Goal: Communication & Community: Answer question/provide support

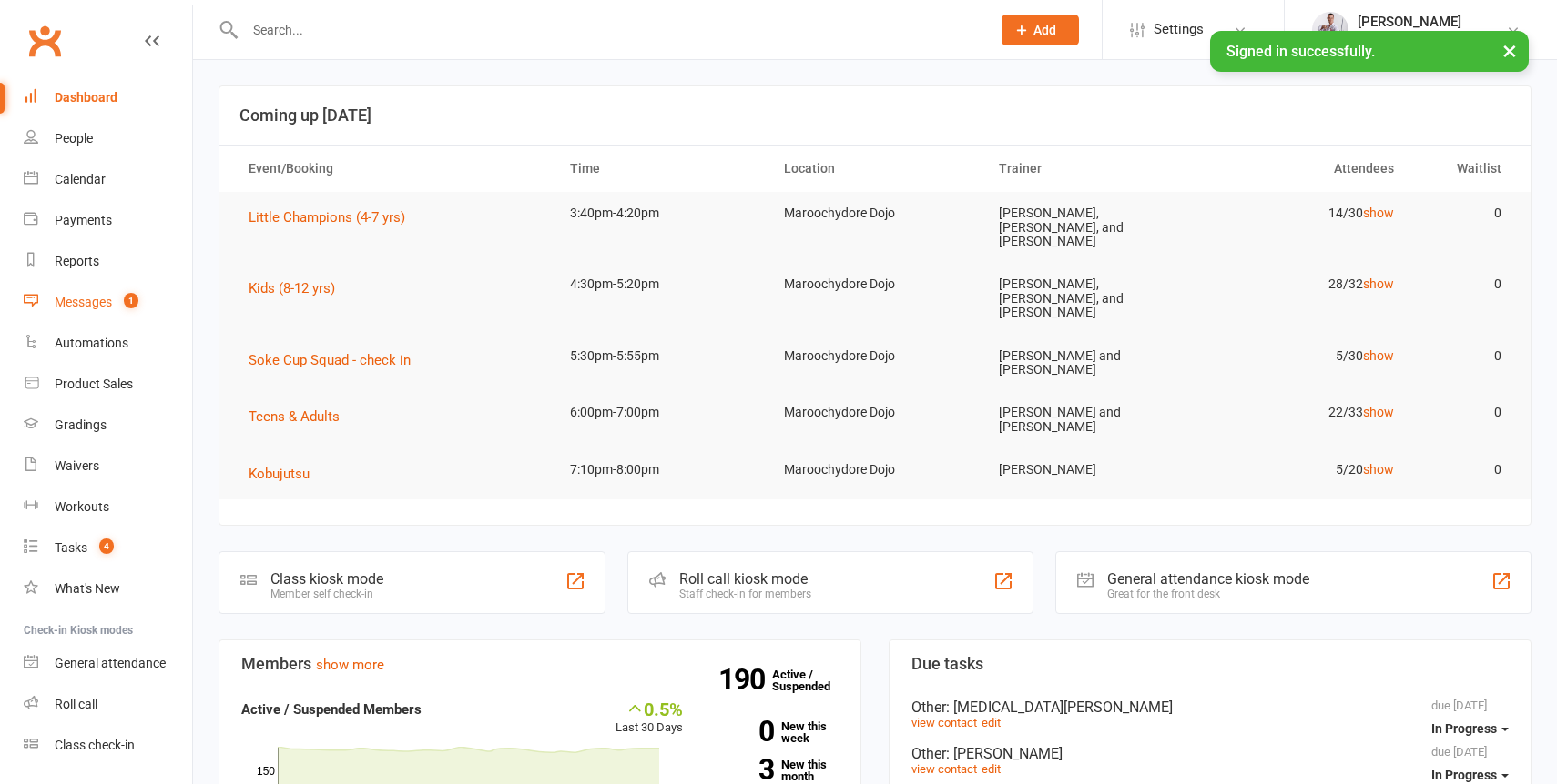
click at [72, 308] on div "Messages" at bounding box center [83, 301] width 58 height 15
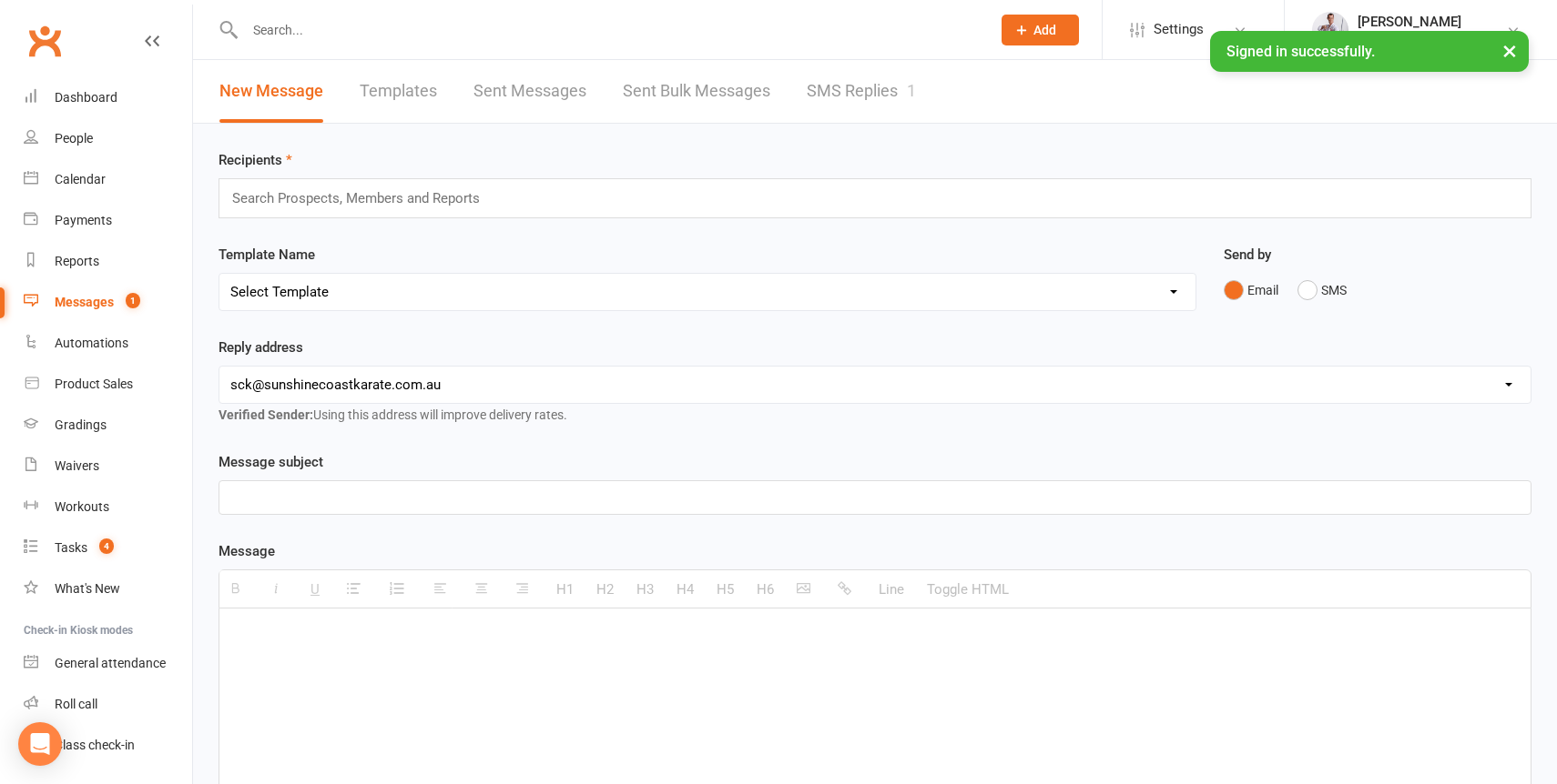
click at [839, 90] on link "SMS Replies 1" at bounding box center [861, 92] width 109 height 62
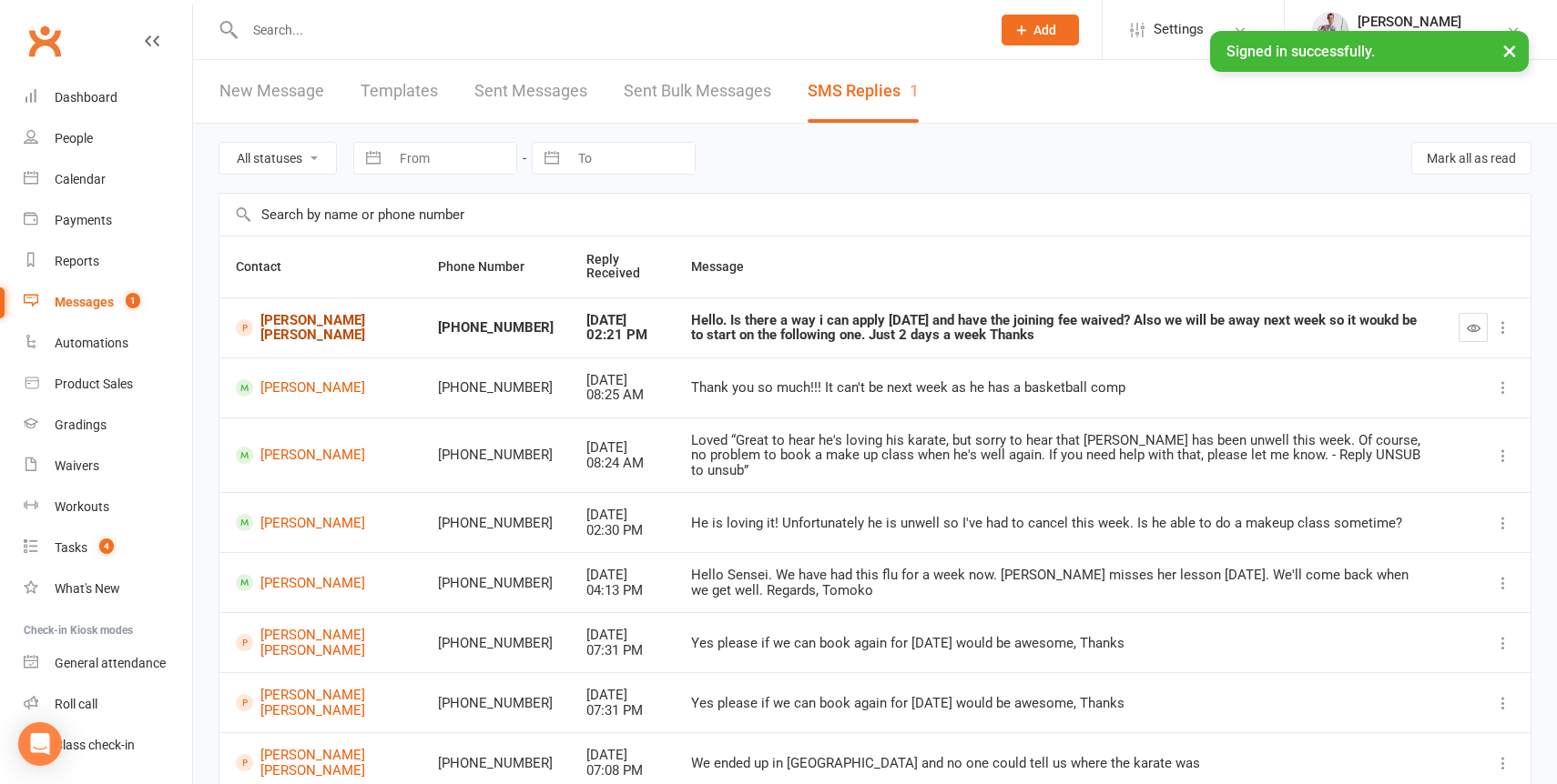
click at [285, 333] on link "[PERSON_NAME] [PERSON_NAME]" at bounding box center [321, 328] width 170 height 30
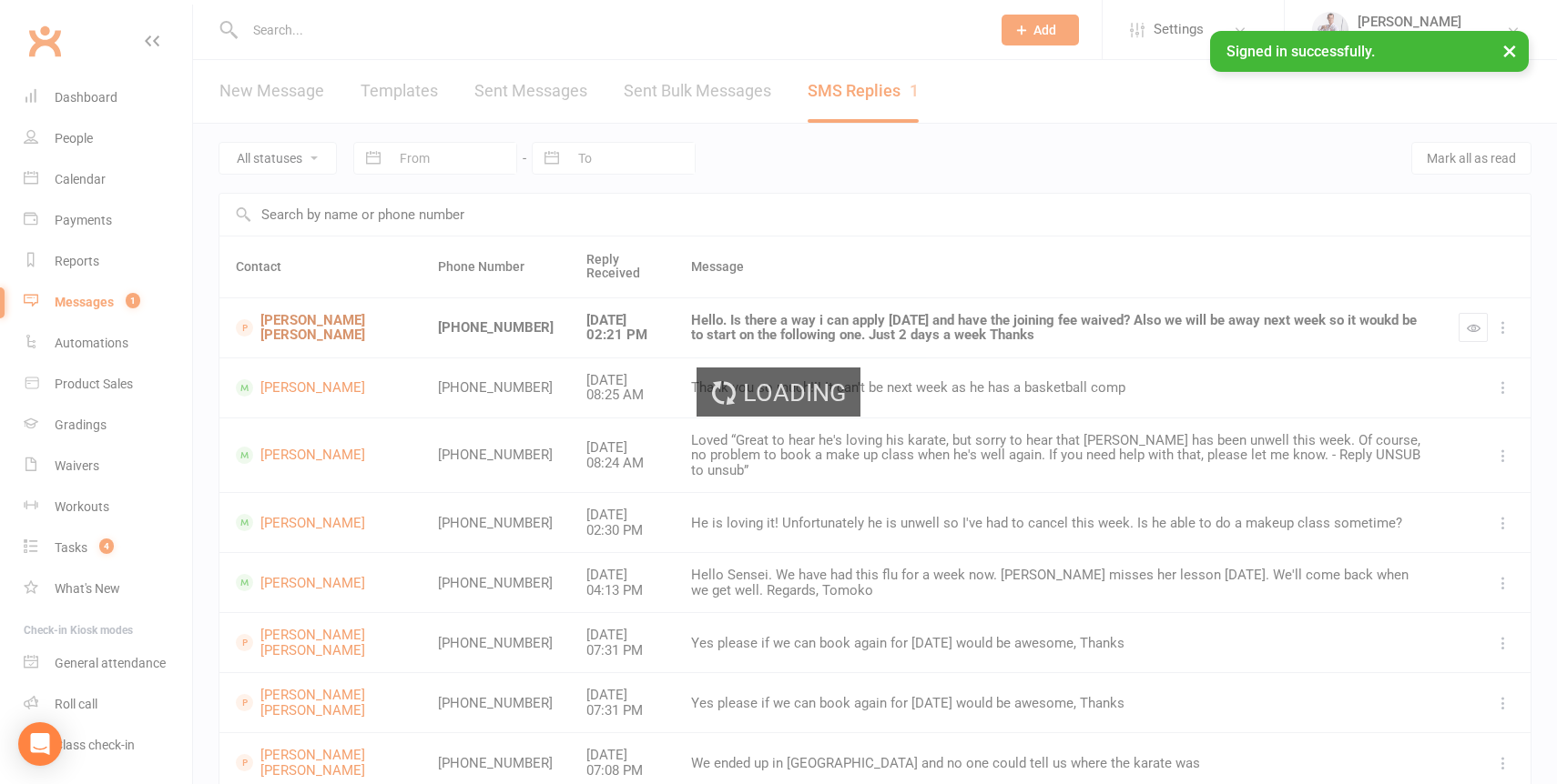
click at [285, 333] on div "Loading" at bounding box center [778, 392] width 1557 height 784
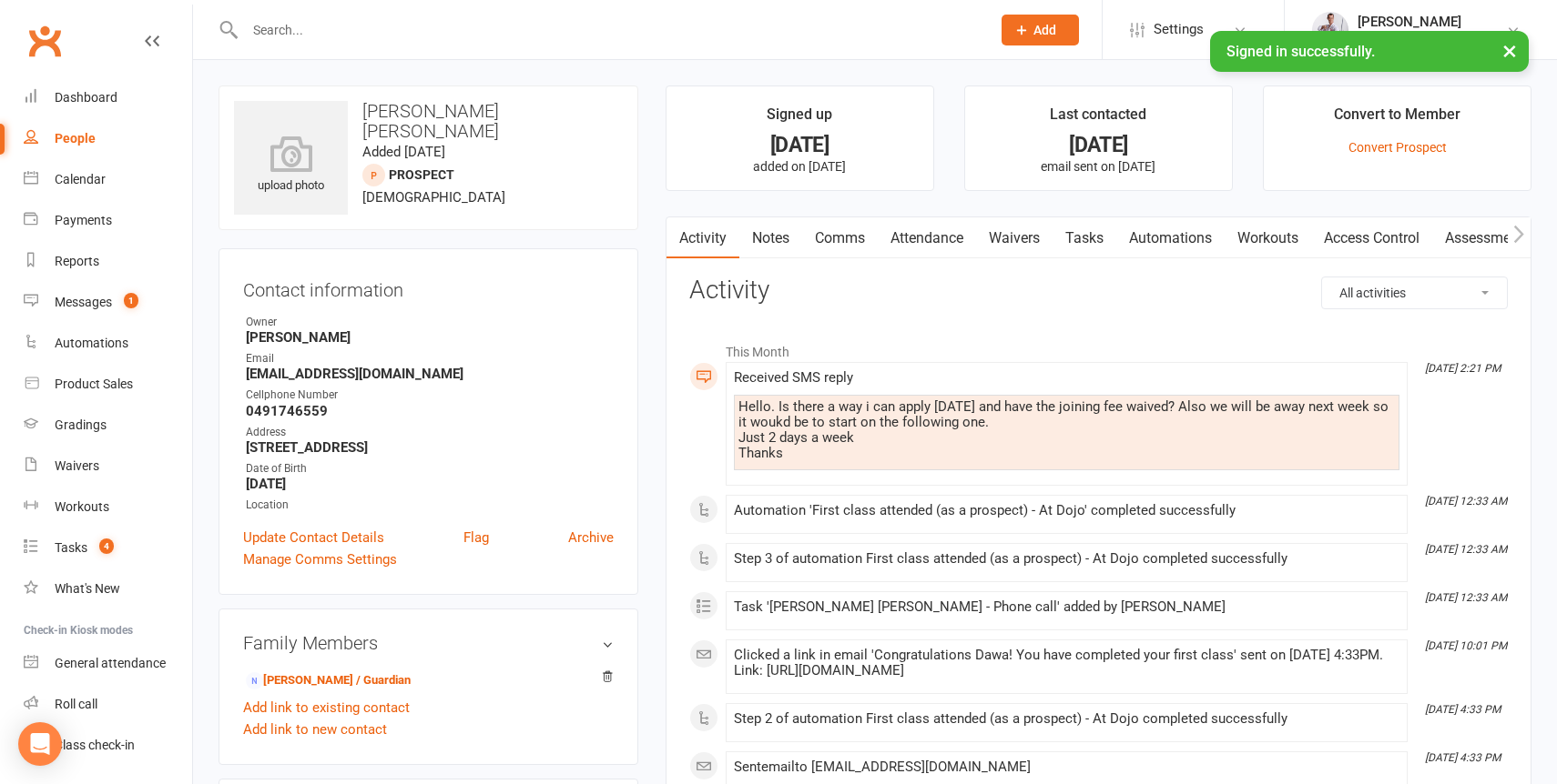
click at [847, 229] on link "Comms" at bounding box center [839, 238] width 75 height 42
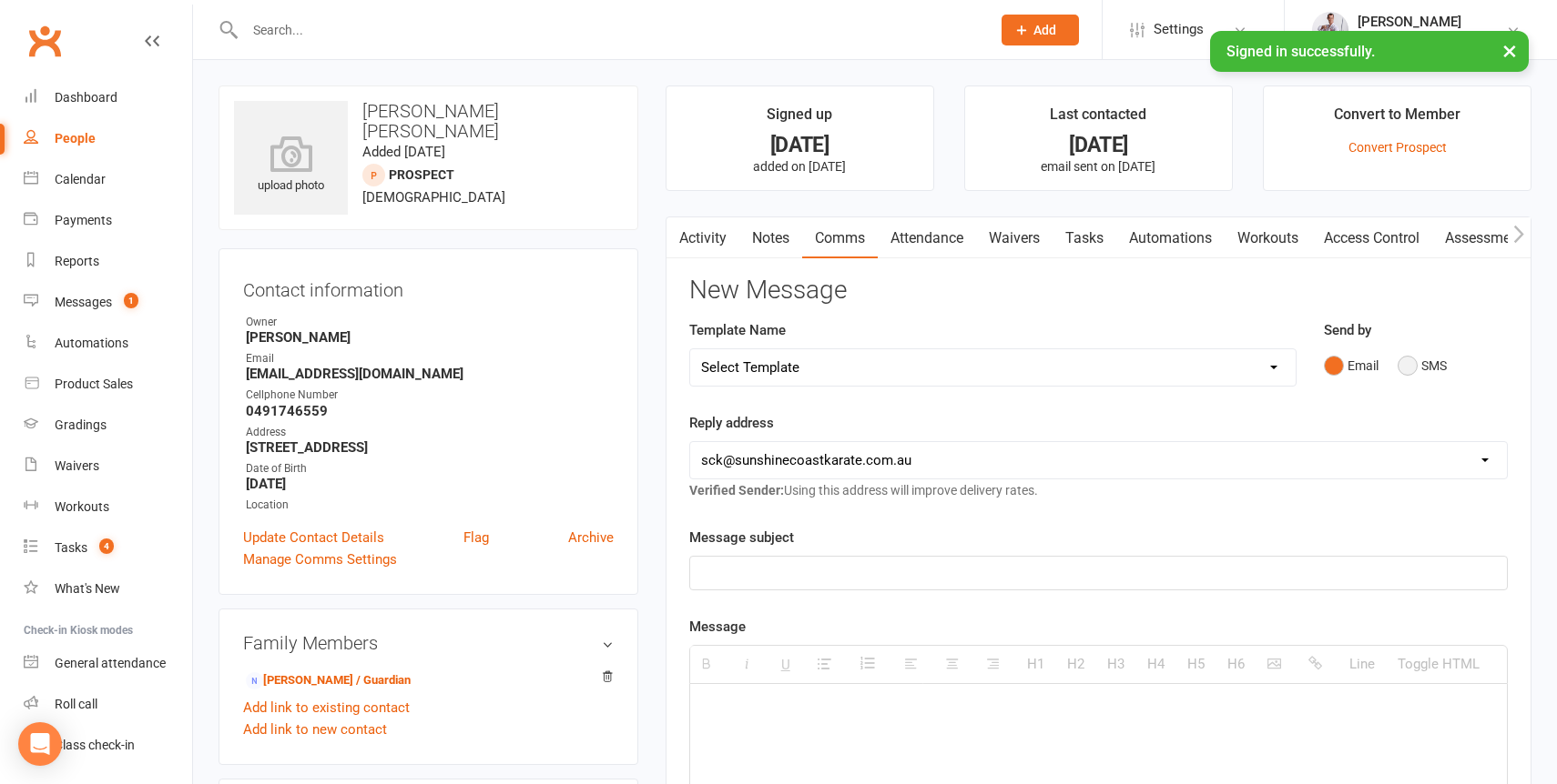
click at [1414, 365] on button "SMS" at bounding box center [1421, 365] width 49 height 34
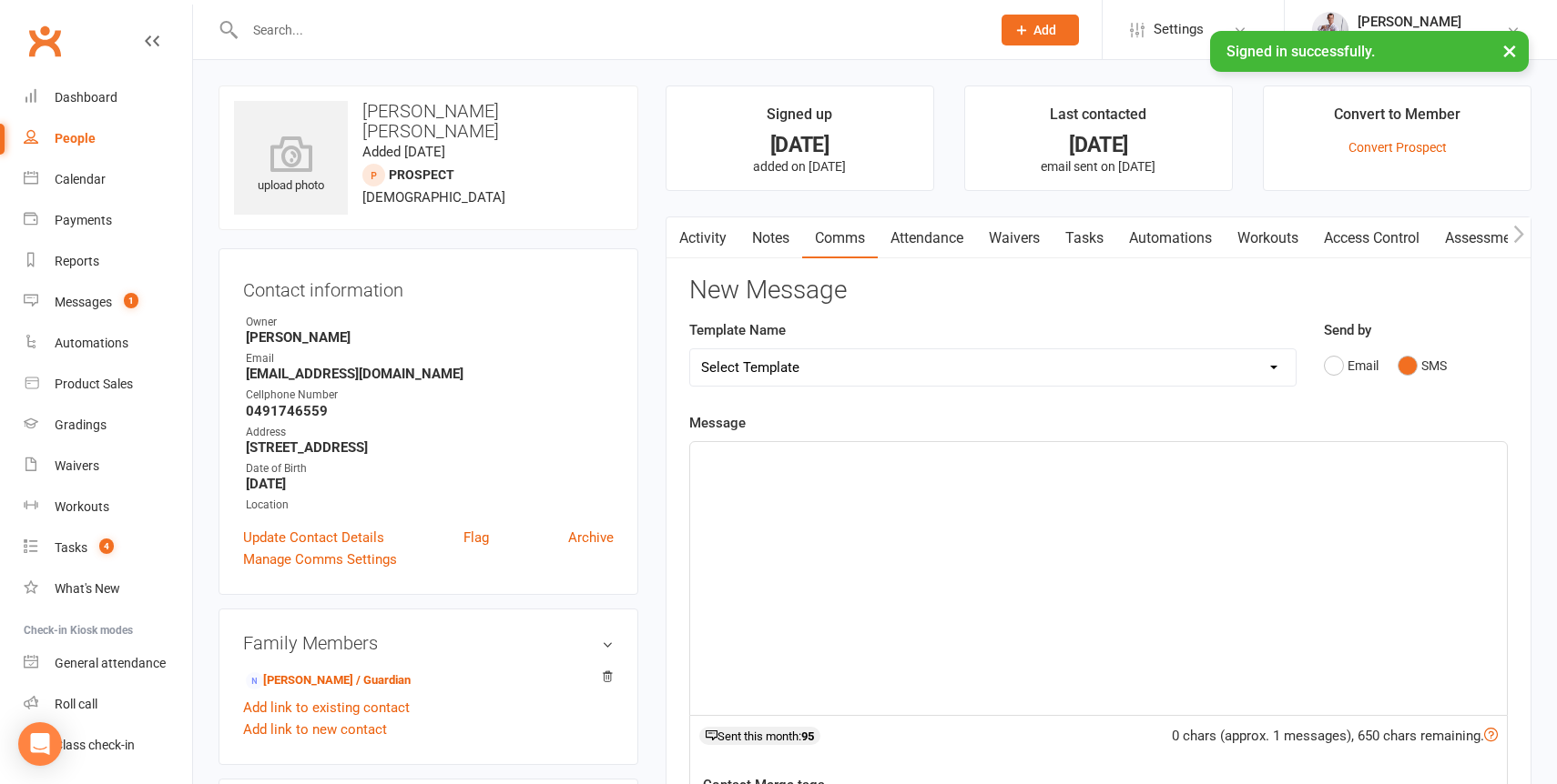
click at [991, 503] on div at bounding box center [1098, 578] width 817 height 273
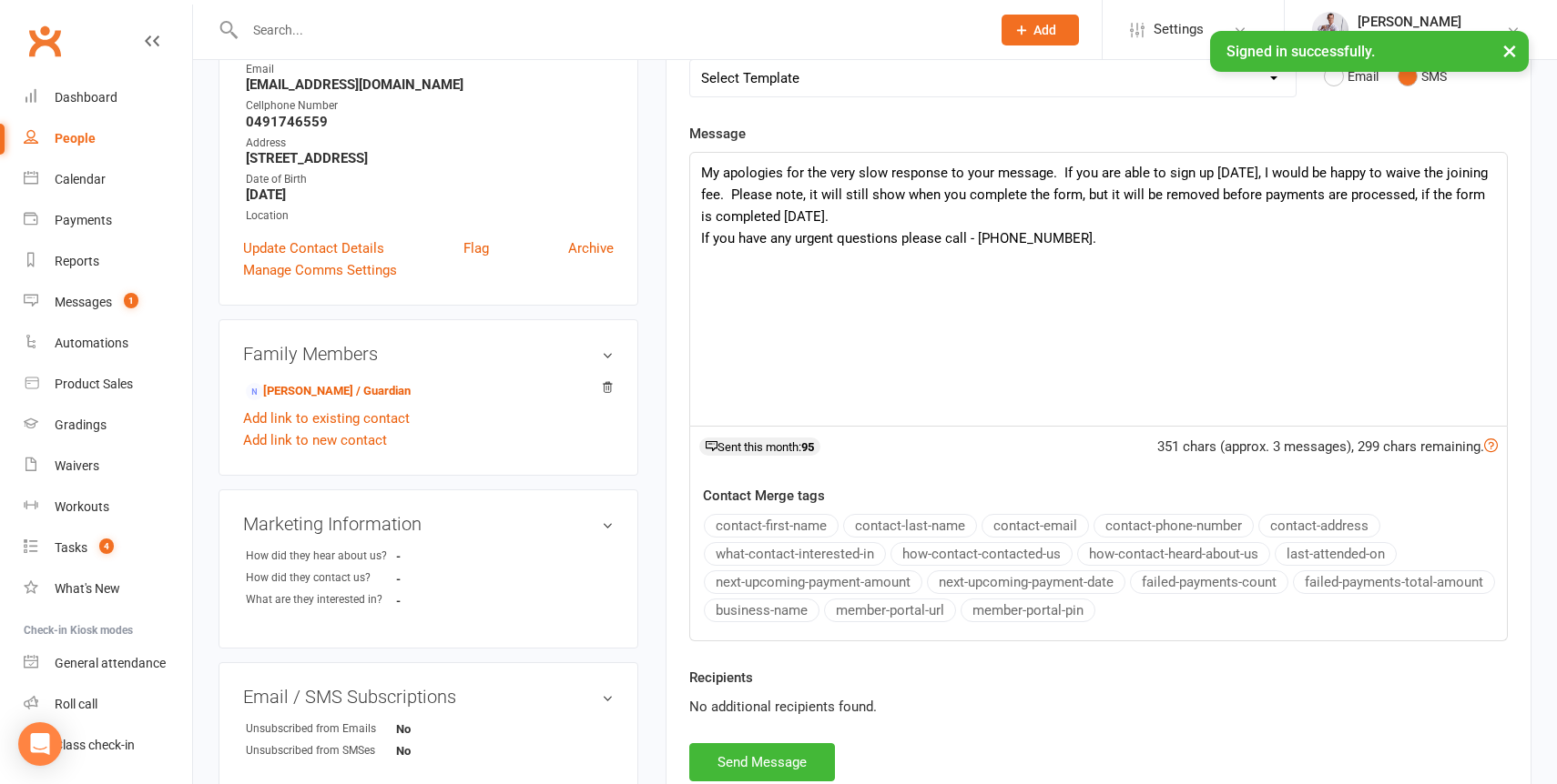
scroll to position [387, 0]
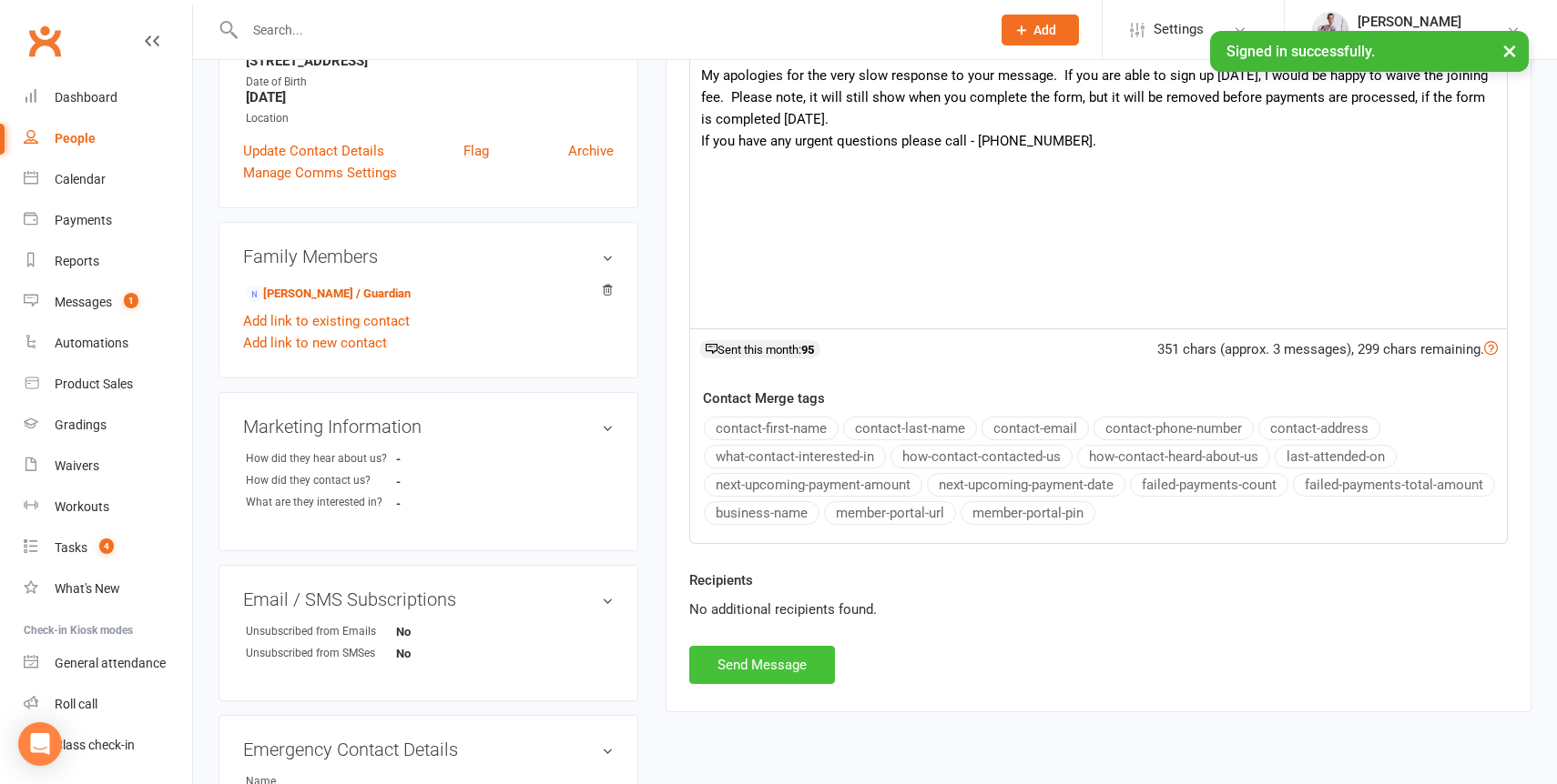
click at [778, 669] on button "Send Message" at bounding box center [761, 664] width 145 height 38
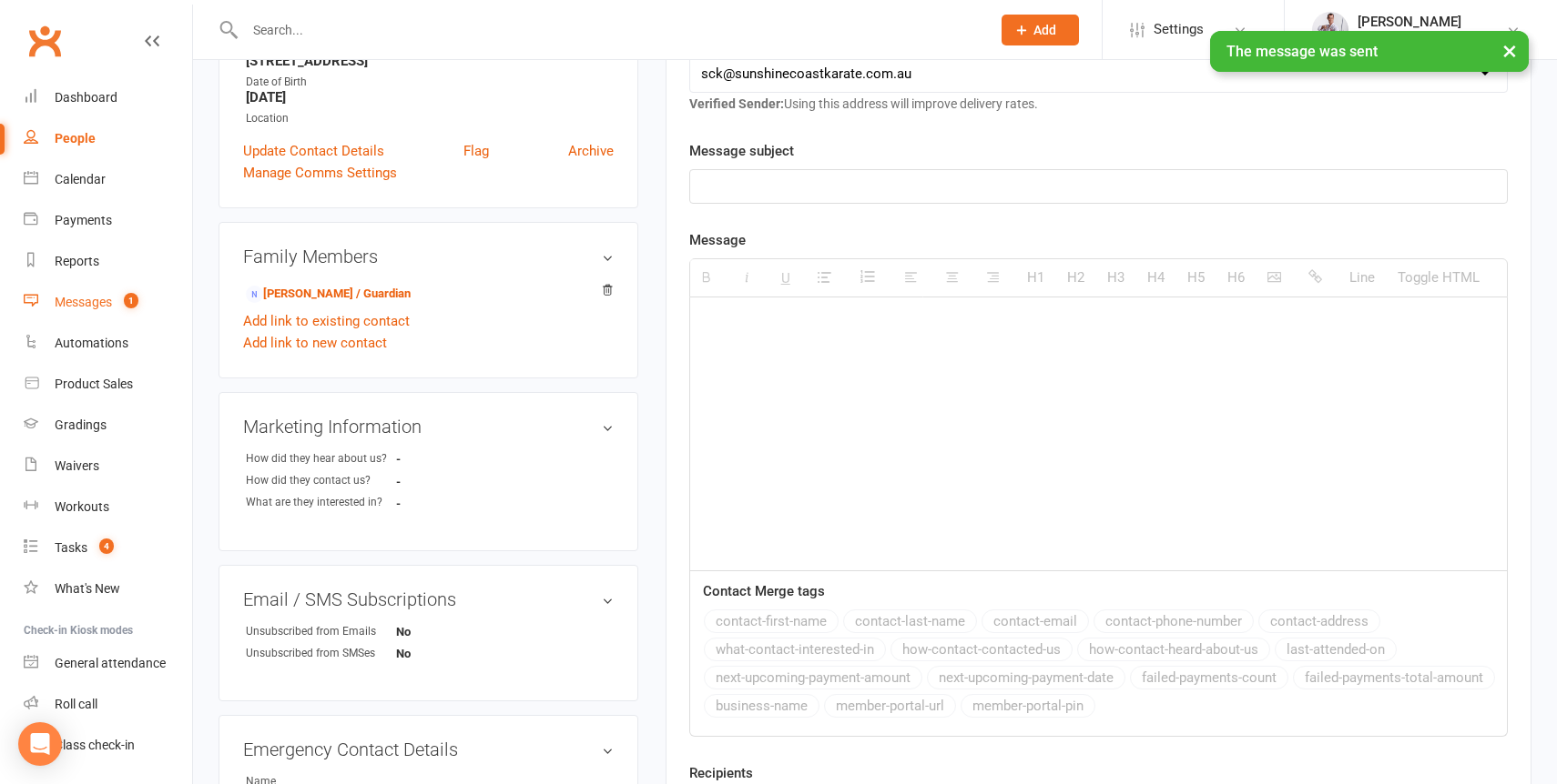
click at [90, 298] on div "Messages" at bounding box center [83, 301] width 58 height 15
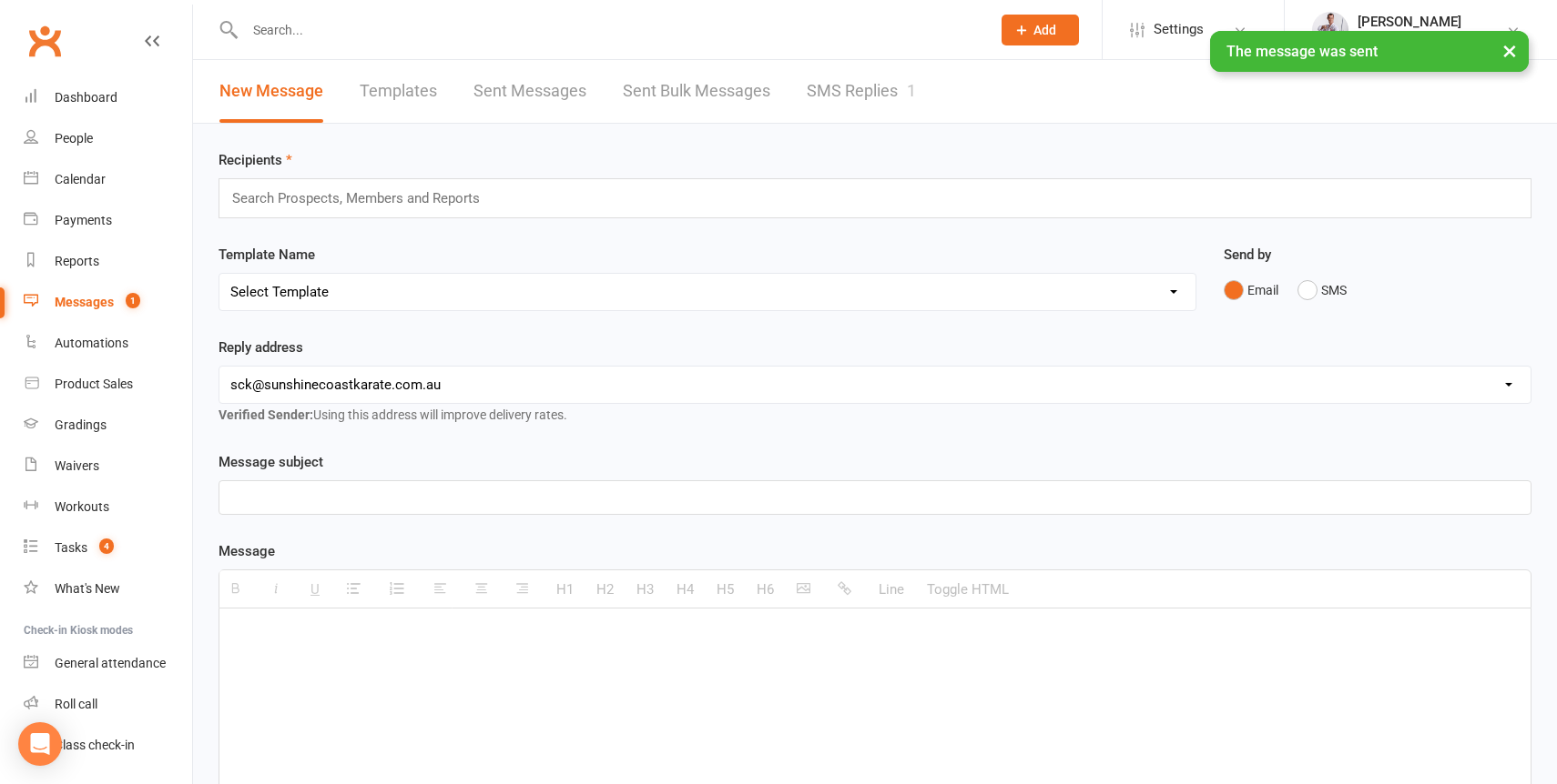
click at [863, 85] on link "SMS Replies 1" at bounding box center [861, 92] width 109 height 62
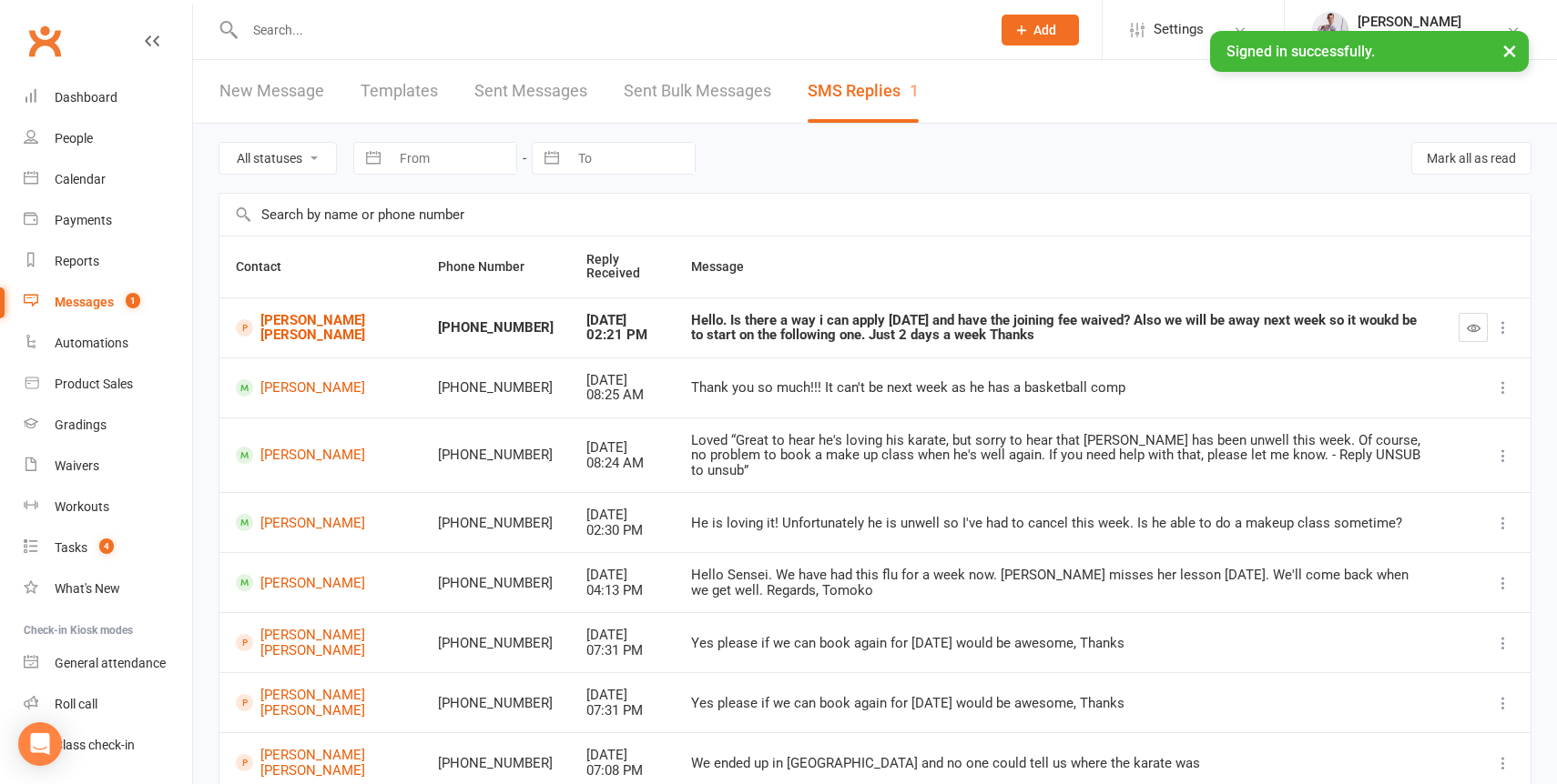
click at [1479, 328] on button "button" at bounding box center [1473, 328] width 29 height 29
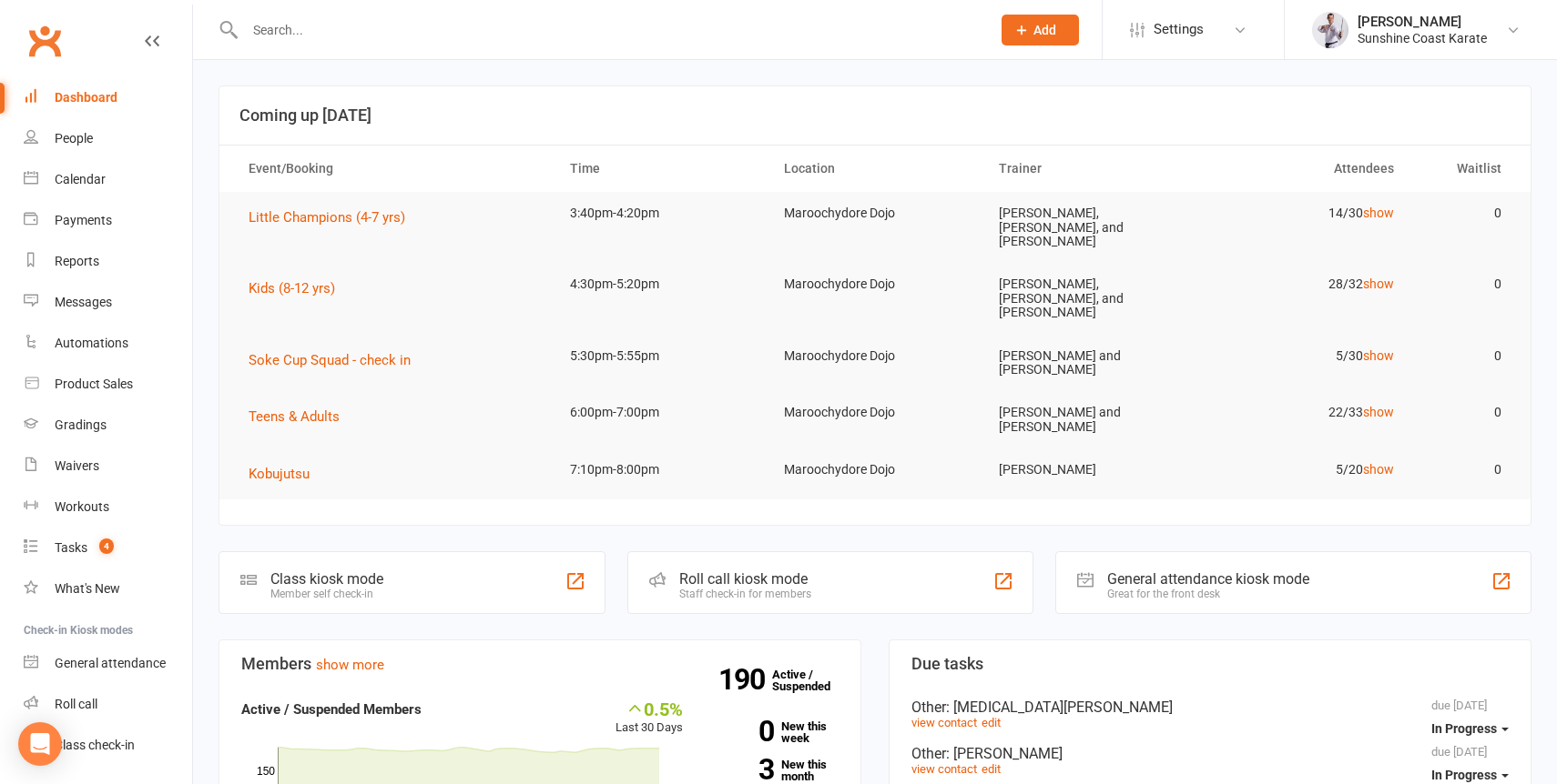
click at [483, 32] on input "text" at bounding box center [608, 30] width 739 height 25
type input "[PERSON_NAME]"
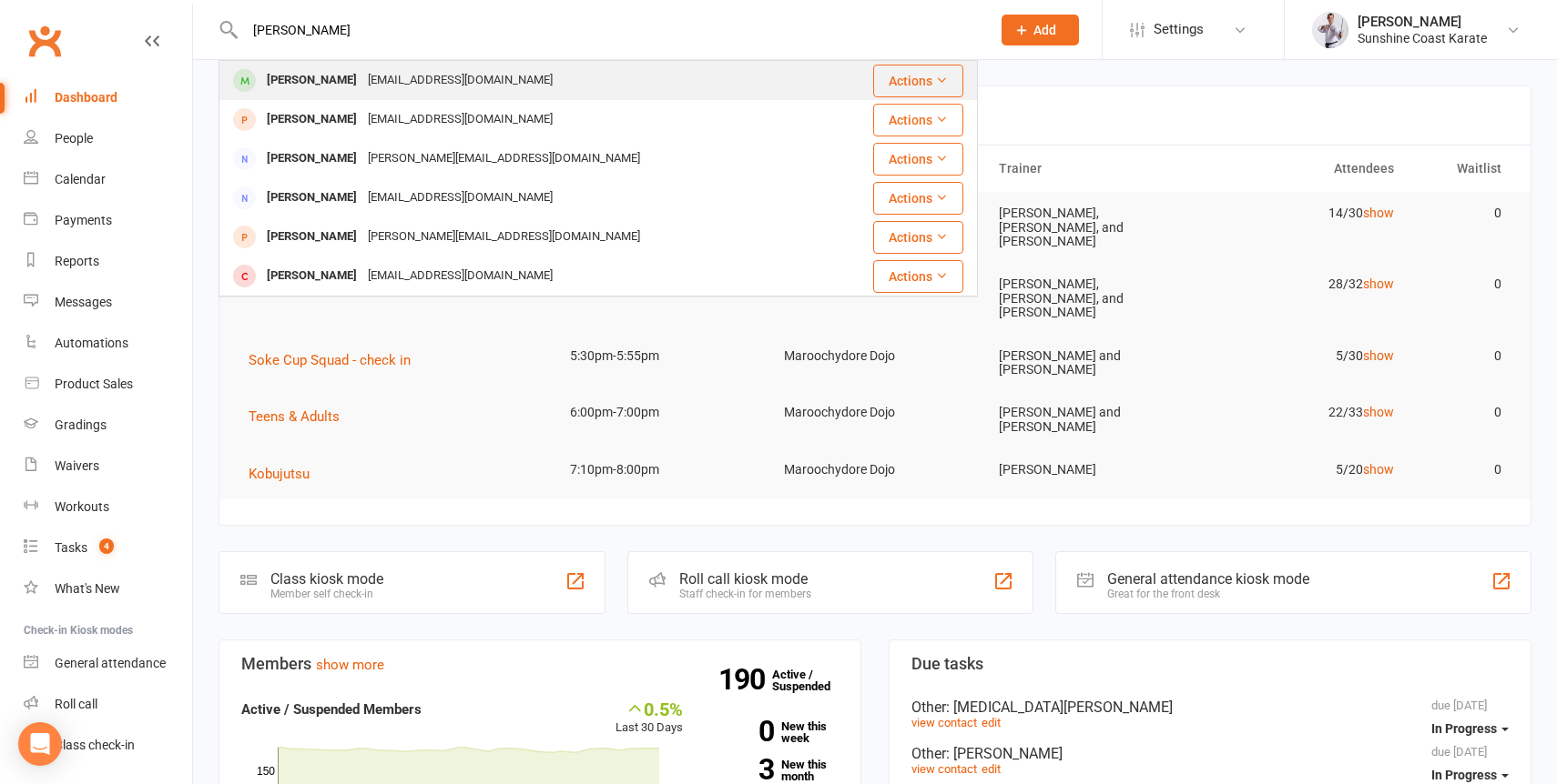
click at [362, 81] on div "[EMAIL_ADDRESS][DOMAIN_NAME]" at bounding box center [459, 80] width 196 height 26
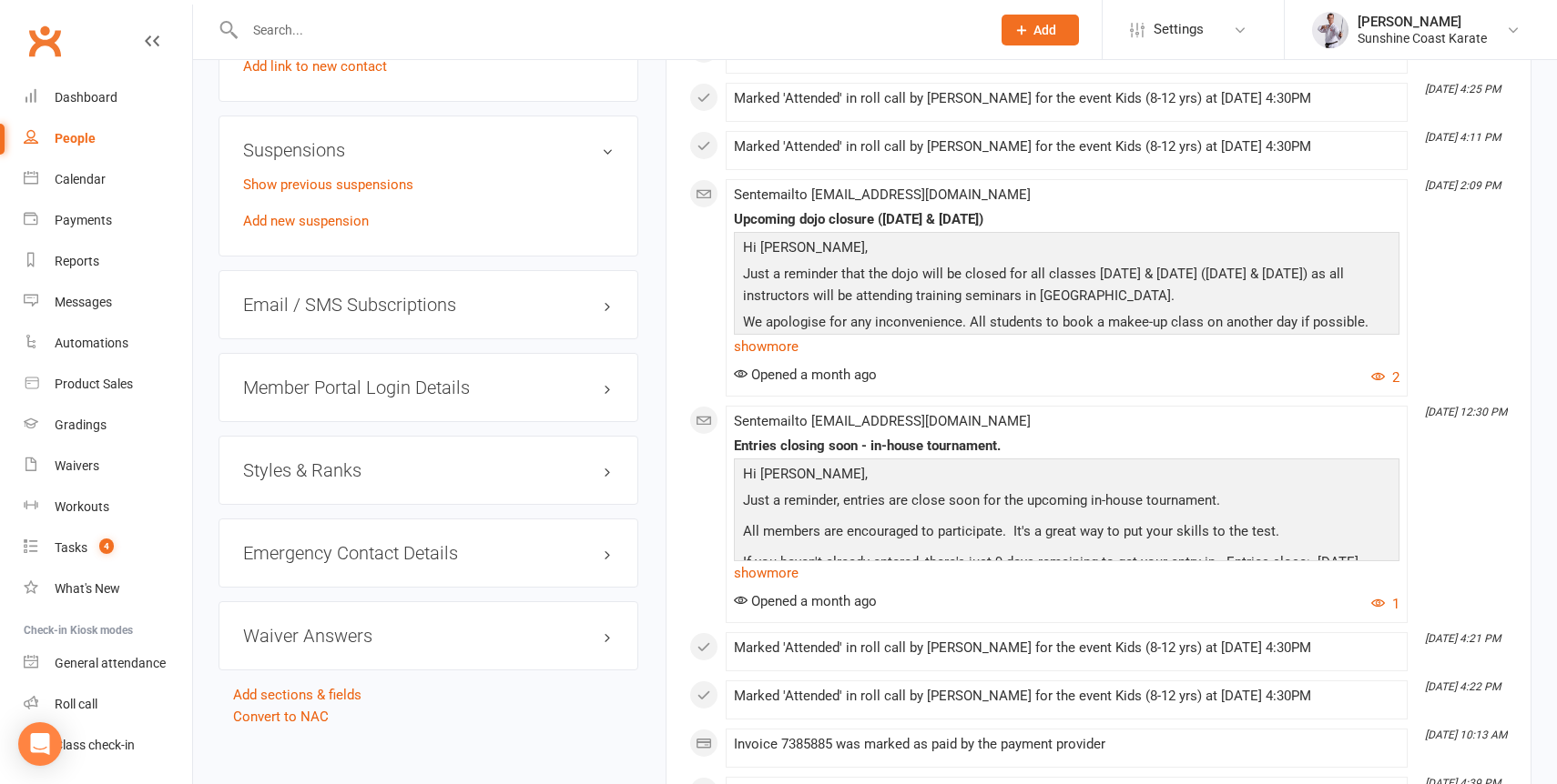
scroll to position [1369, 0]
click at [356, 482] on h3 "Styles & Ranks" at bounding box center [428, 471] width 371 height 20
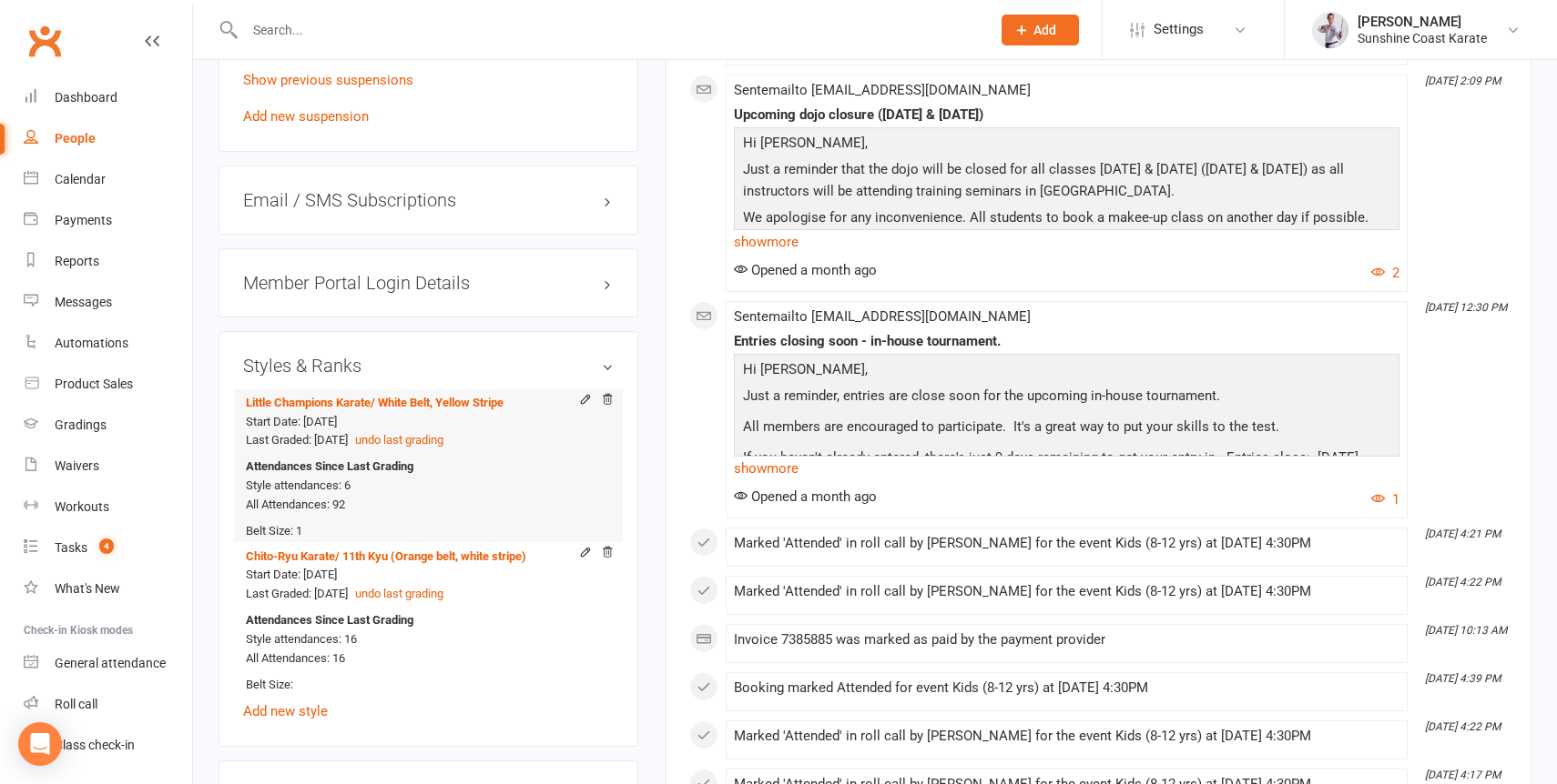
scroll to position [1480, 0]
